Goal: Transaction & Acquisition: Book appointment/travel/reservation

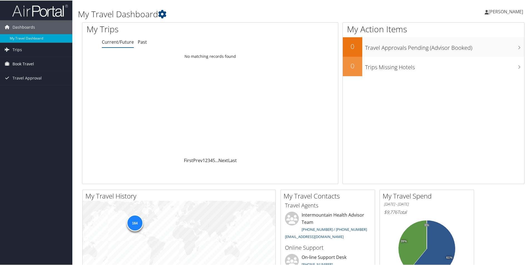
click at [28, 65] on span "Book Travel" at bounding box center [23, 64] width 21 height 14
click at [25, 90] on link "Book/Manage Online Trips" at bounding box center [36, 91] width 72 height 8
